Goal: Navigation & Orientation: Find specific page/section

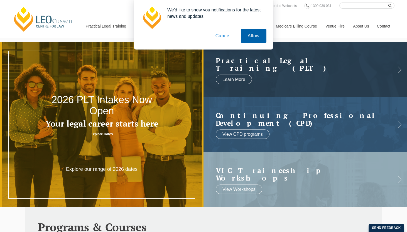
click at [252, 37] on button "Allow" at bounding box center [254, 36] width 26 height 14
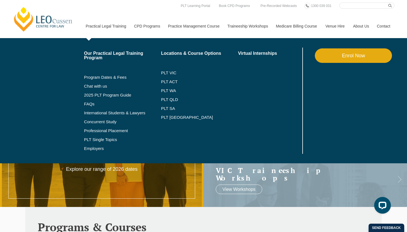
click at [101, 27] on link "Practical Legal Training" at bounding box center [106, 26] width 48 height 24
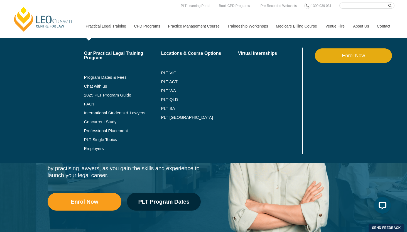
click at [108, 17] on link "Practical Legal Training" at bounding box center [106, 26] width 48 height 24
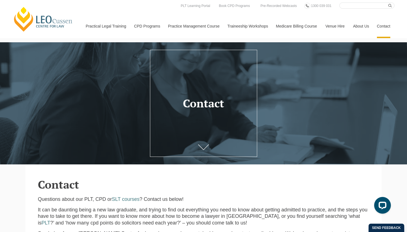
click at [378, 26] on link "Contact" at bounding box center [384, 26] width 22 height 24
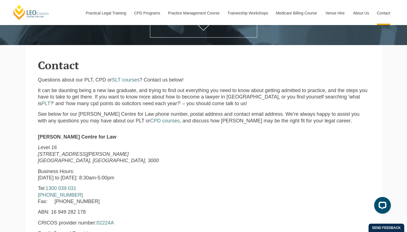
scroll to position [120, 0]
